Goal: Task Accomplishment & Management: Use online tool/utility

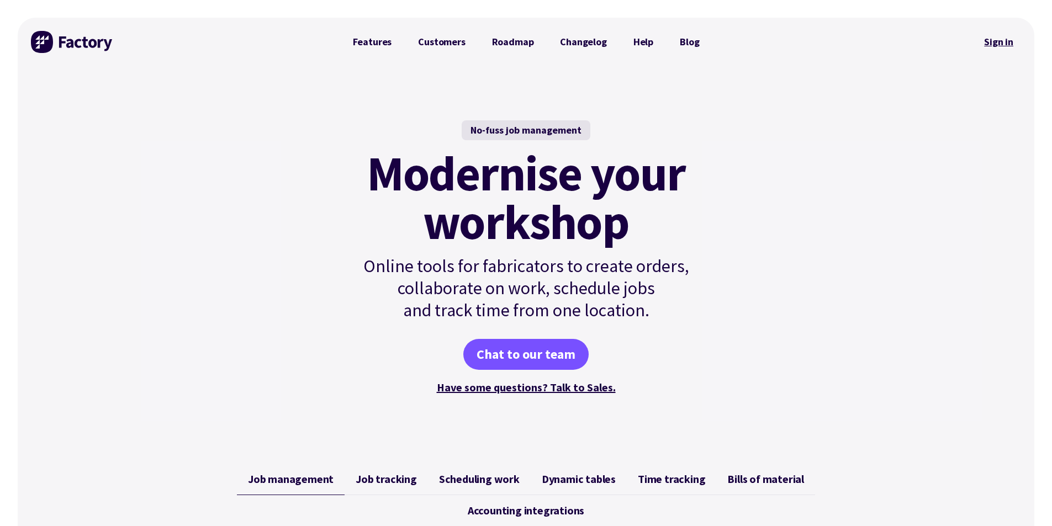
click at [994, 43] on link "Sign in" at bounding box center [999, 41] width 45 height 25
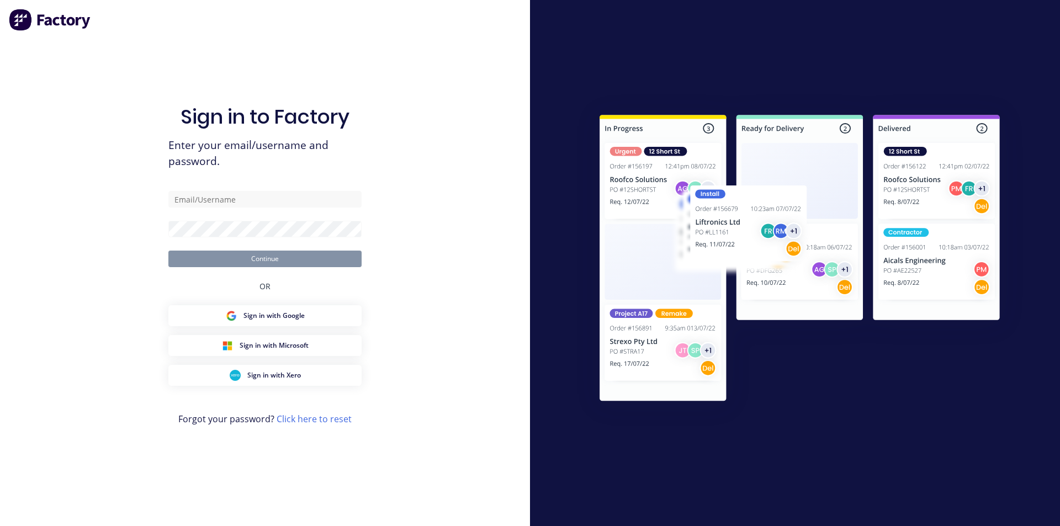
type input "[EMAIL_ADDRESS][DOMAIN_NAME]"
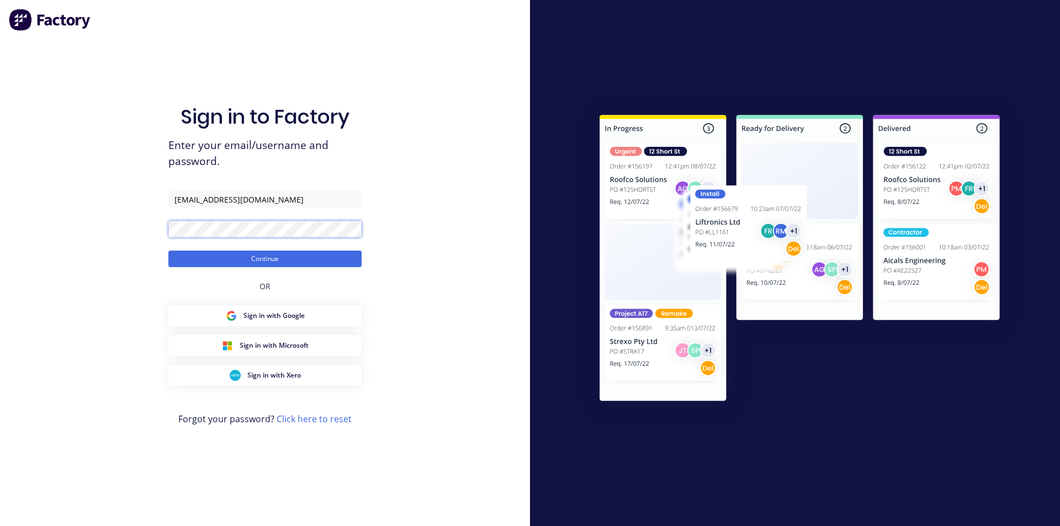
click at [168, 251] on button "Continue" at bounding box center [264, 259] width 193 height 17
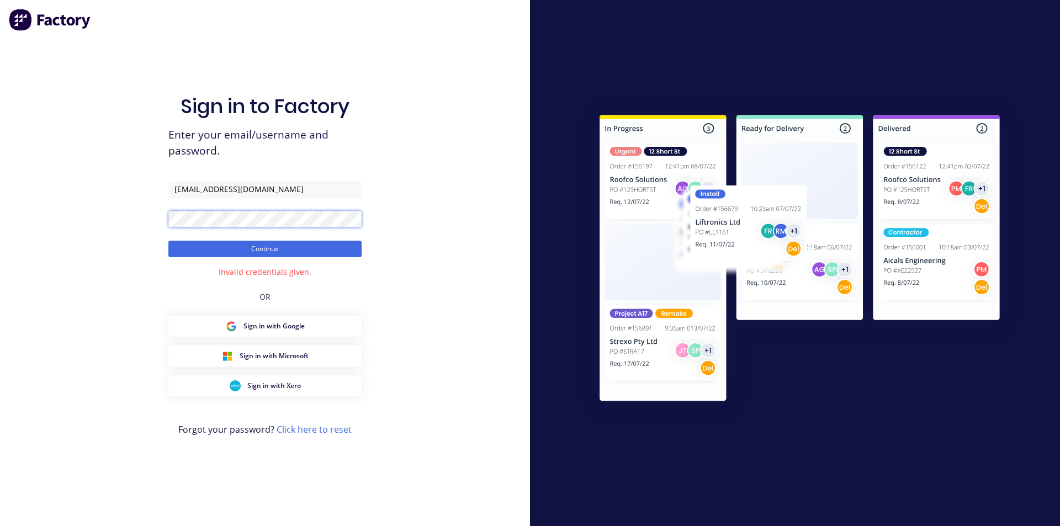
click at [163, 226] on div "Sign in to Factory Enter your email/username and password. [EMAIL_ADDRESS][DOMA…" at bounding box center [265, 263] width 530 height 526
click at [286, 186] on input "[EMAIL_ADDRESS][DOMAIN_NAME]" at bounding box center [264, 189] width 193 height 17
drag, startPoint x: 279, startPoint y: 194, endPoint x: 130, endPoint y: 184, distance: 149.5
click at [130, 184] on div "Sign in to Factory Enter your email/username and password. [EMAIL_ADDRESS][DOMA…" at bounding box center [265, 263] width 530 height 526
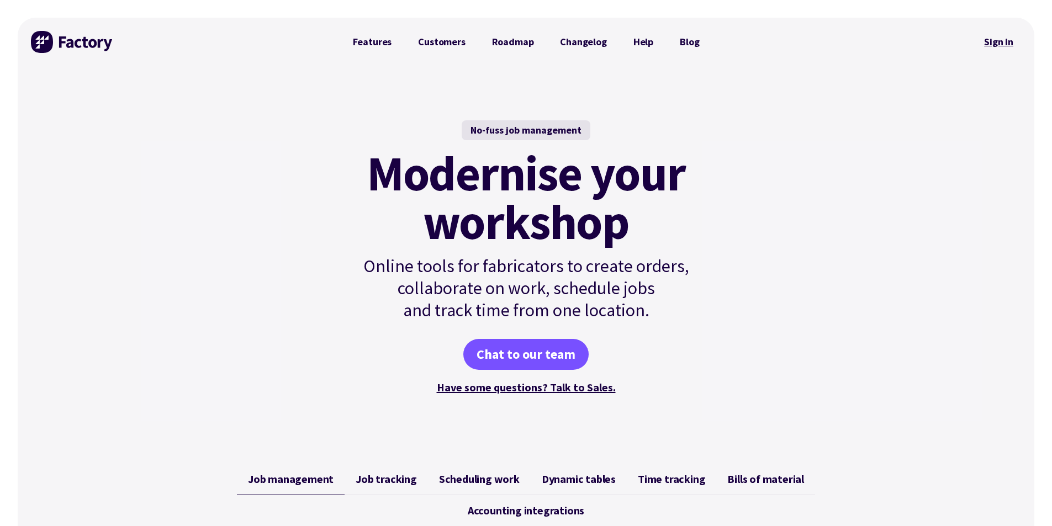
click at [1010, 43] on link "Sign in" at bounding box center [999, 41] width 45 height 25
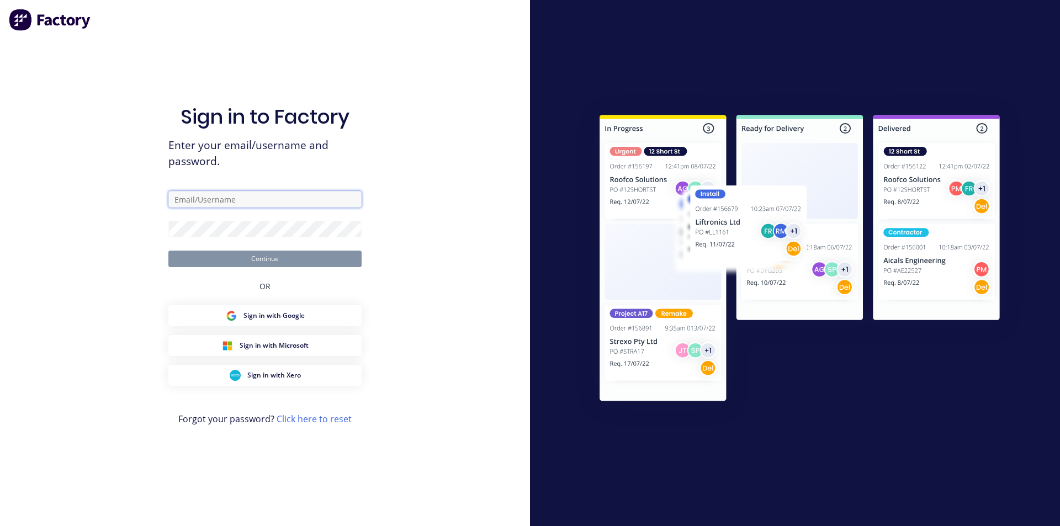
click at [242, 207] on input "text" at bounding box center [264, 199] width 193 height 17
type input "[EMAIL_ADDRESS][DOMAIN_NAME]"
click at [258, 238] on form "[EMAIL_ADDRESS][DOMAIN_NAME] Continue" at bounding box center [264, 229] width 193 height 76
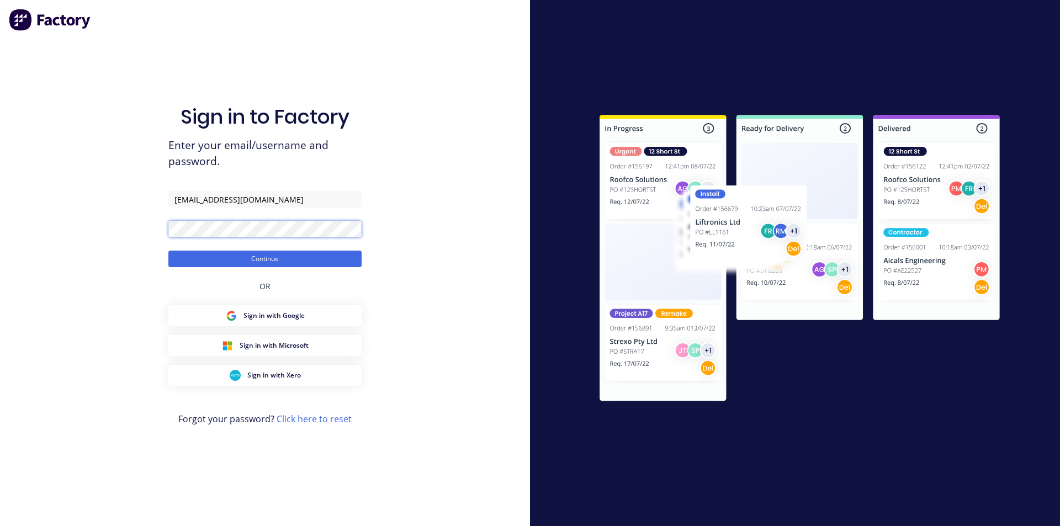
click at [168, 251] on button "Continue" at bounding box center [264, 259] width 193 height 17
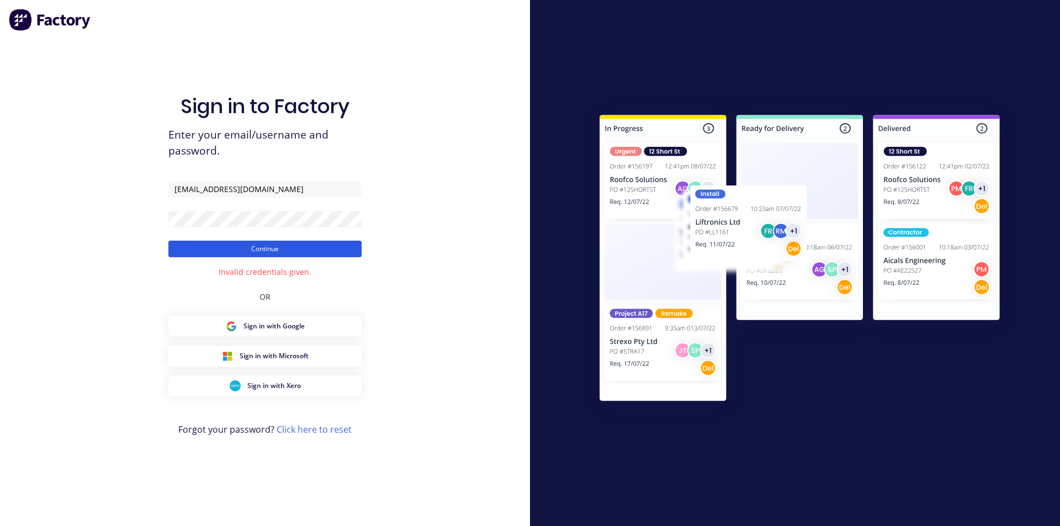
click at [259, 247] on button "Continue" at bounding box center [264, 249] width 193 height 17
click at [124, 218] on div "Sign in to Factory Enter your email/username and password. [EMAIL_ADDRESS][DOMA…" at bounding box center [265, 263] width 530 height 526
click at [168, 241] on button "Continue" at bounding box center [264, 249] width 193 height 17
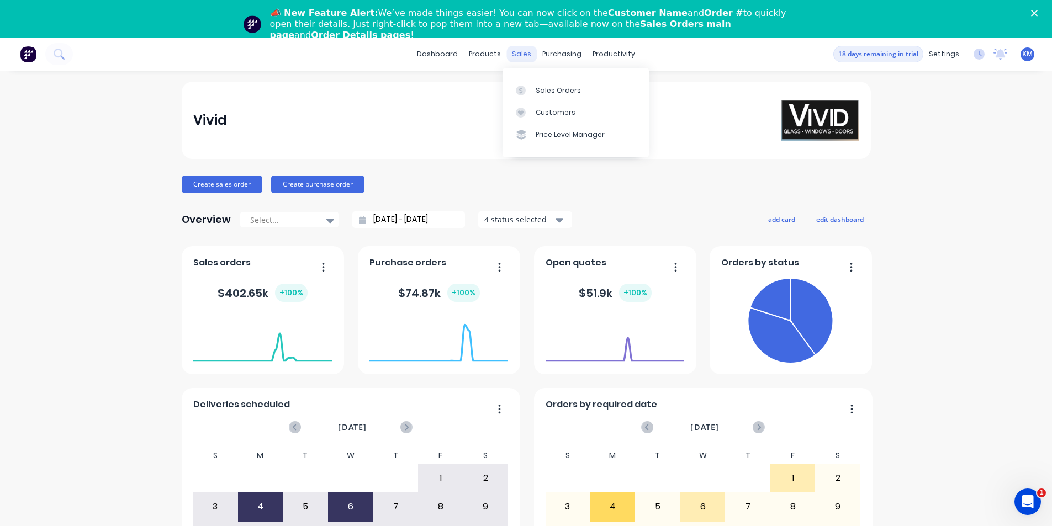
click at [523, 58] on div "sales" at bounding box center [521, 54] width 30 height 17
click at [489, 57] on div "products" at bounding box center [484, 54] width 43 height 17
click at [608, 53] on div "productivity" at bounding box center [614, 54] width 54 height 17
click at [645, 133] on div "Delivery Scheduling" at bounding box center [647, 135] width 69 height 10
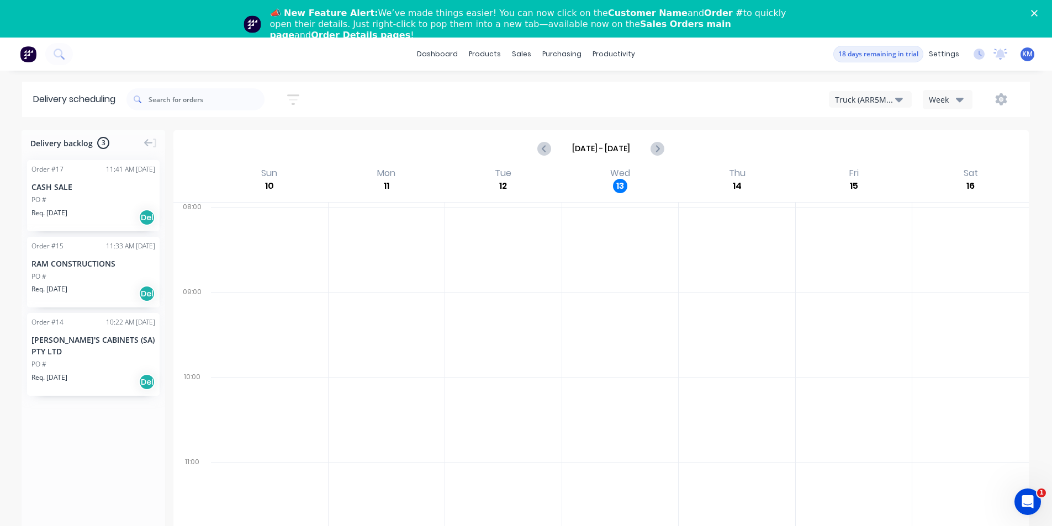
click at [90, 281] on div "PO #" at bounding box center [93, 277] width 124 height 10
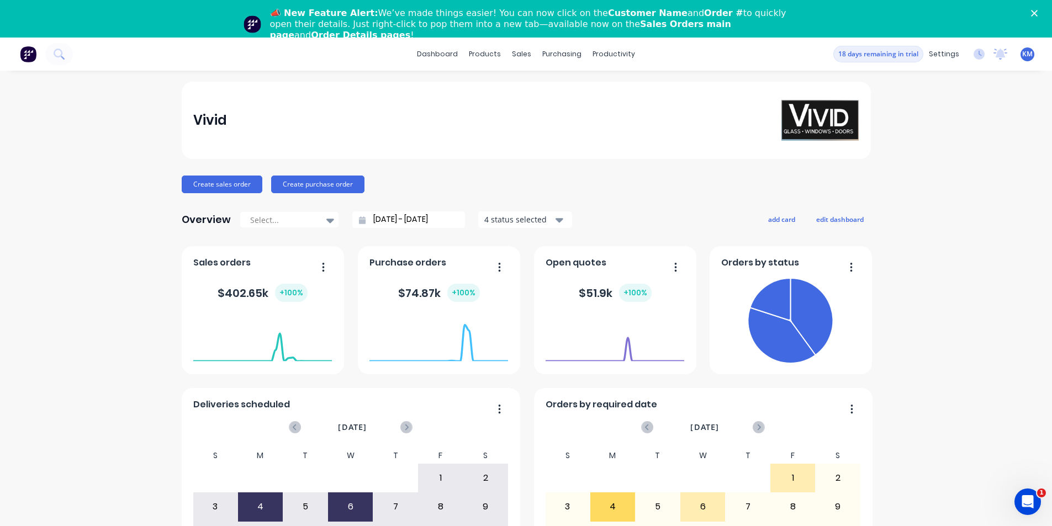
click at [946, 254] on div "Vivid Create sales order Create purchase order Overview Select... [DATE] - [DAT…" at bounding box center [526, 370] width 1052 height 577
click at [626, 130] on div "Delivery Scheduling" at bounding box center [647, 135] width 69 height 10
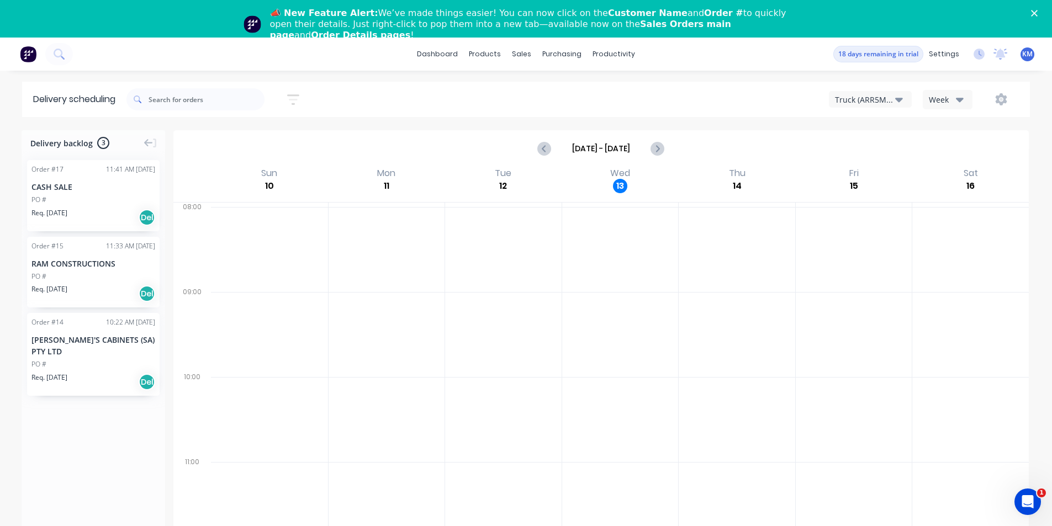
click at [94, 277] on div "PO #" at bounding box center [93, 277] width 124 height 10
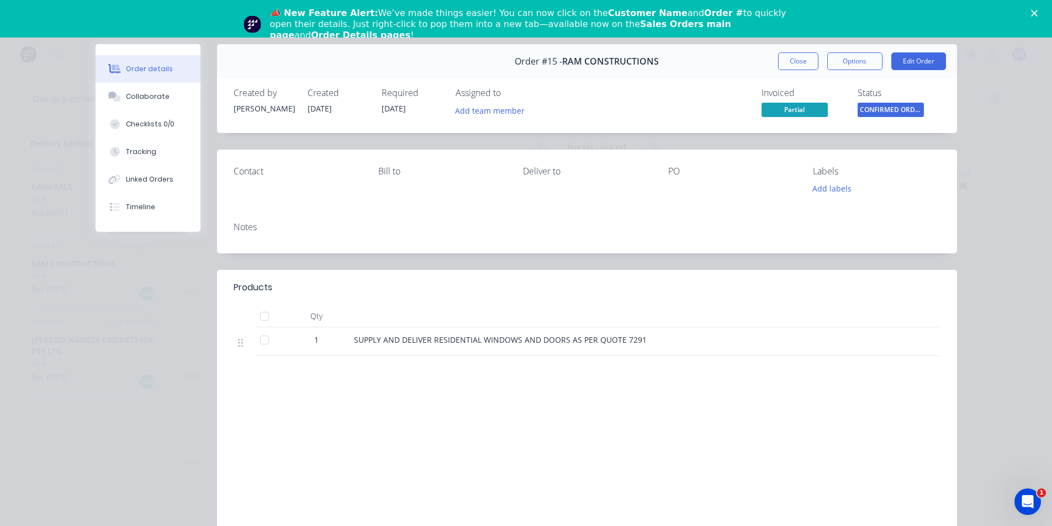
click at [1038, 15] on polygon "Close" at bounding box center [1034, 13] width 7 height 7
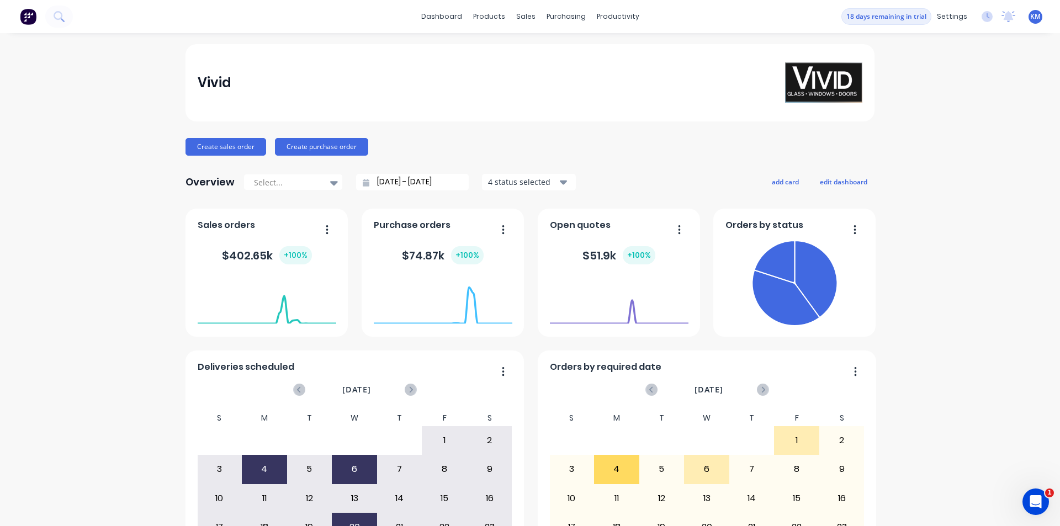
click at [949, 191] on div "Vivid Create sales order Create purchase order Overview Select... [DATE] - [DAT…" at bounding box center [530, 332] width 1060 height 577
